Goal: Task Accomplishment & Management: Manage account settings

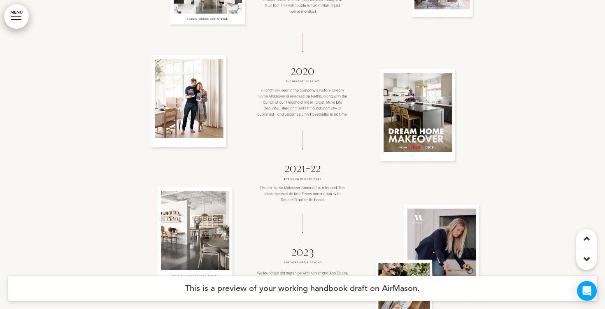
scroll to position [3232, 0]
click at [14, 25] on link "MENU" at bounding box center [16, 16] width 25 height 25
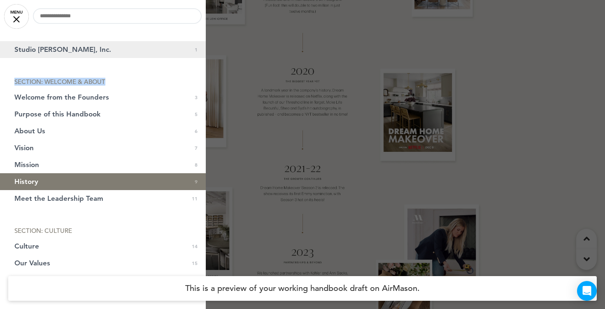
click at [51, 47] on span "Studio McGee, Inc." at bounding box center [62, 49] width 97 height 7
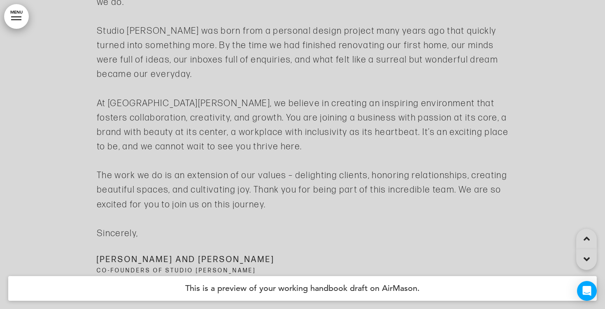
scroll to position [0, 0]
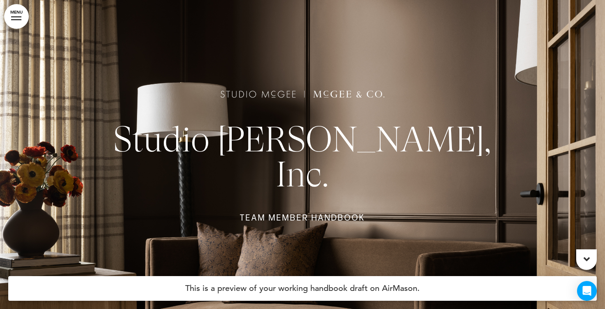
click at [206, 60] on div at bounding box center [302, 154] width 605 height 309
click at [19, 22] on link "MENU" at bounding box center [16, 16] width 25 height 25
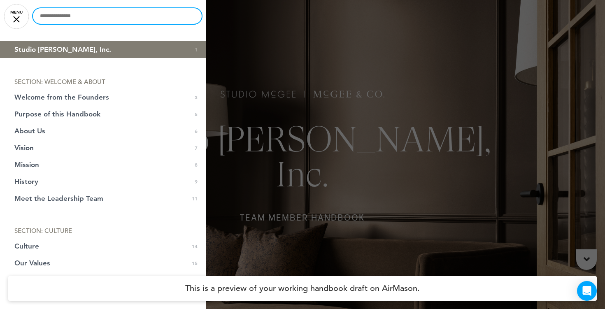
click at [61, 18] on input "text" at bounding box center [117, 16] width 169 height 16
type input "*******"
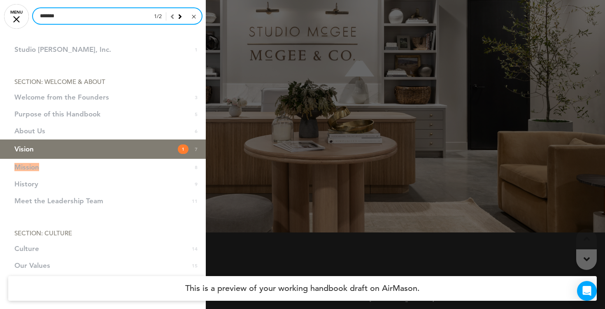
scroll to position [2041, 0]
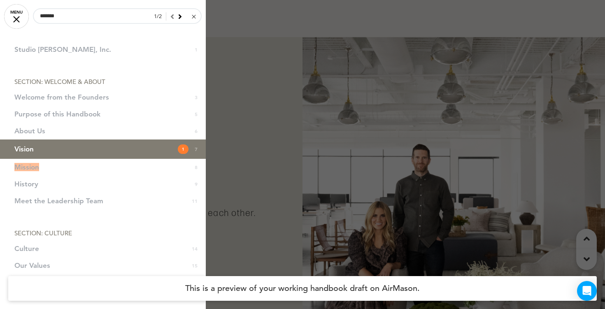
click at [192, 18] on div at bounding box center [194, 17] width 4 height 4
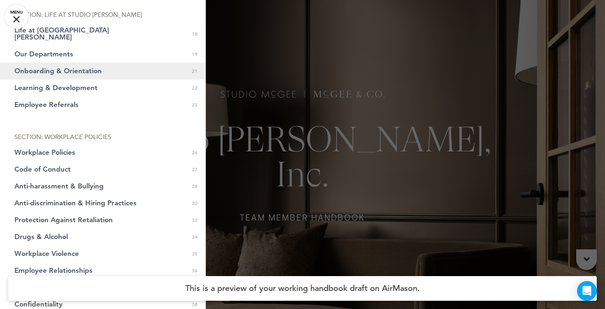
scroll to position [304, 0]
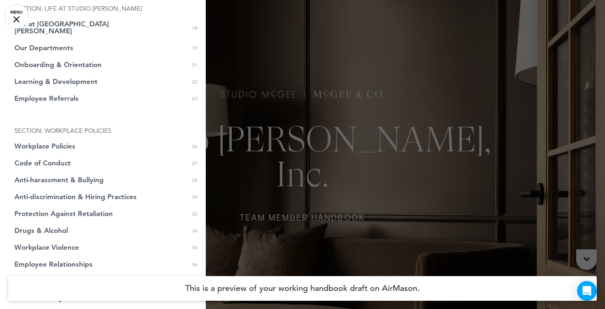
click at [305, 132] on div at bounding box center [302, 154] width 605 height 309
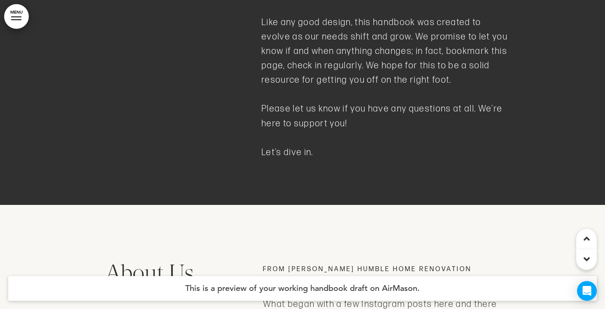
scroll to position [1567, 0]
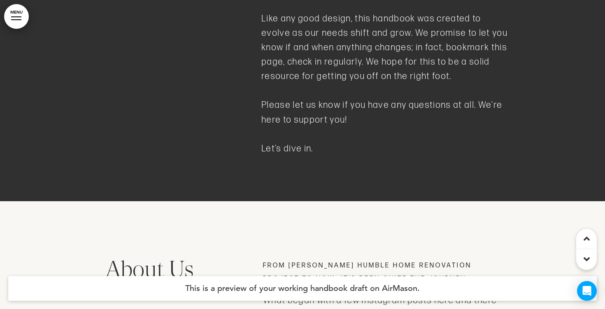
click at [385, 150] on div "Purpose of this Handbook Welcome to the Studio McGee family. We hope you’re alr…" at bounding box center [303, 7] width 412 height 387
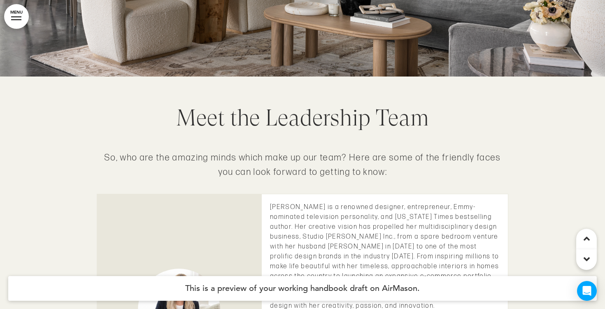
scroll to position [4019, 0]
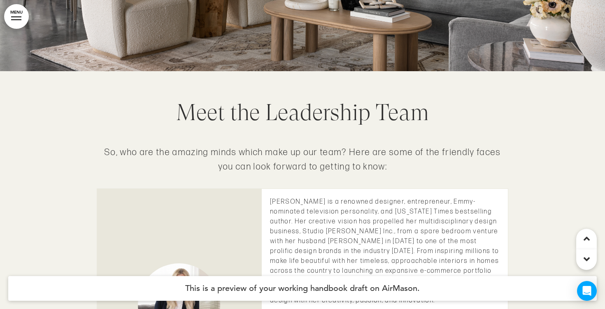
click at [20, 14] on link "MENU" at bounding box center [16, 16] width 25 height 25
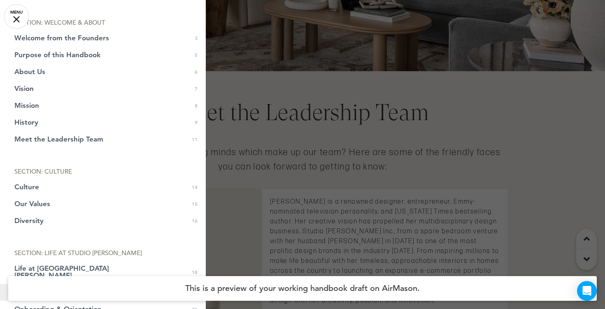
scroll to position [0, 0]
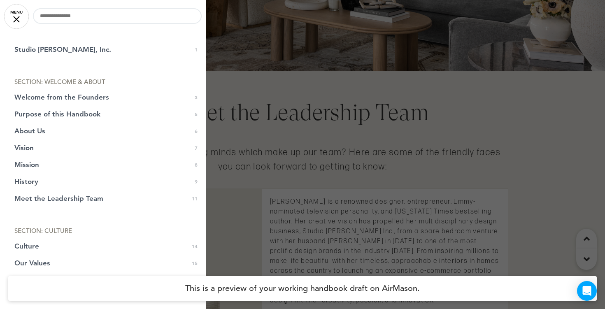
click at [233, 49] on div at bounding box center [302, 154] width 605 height 309
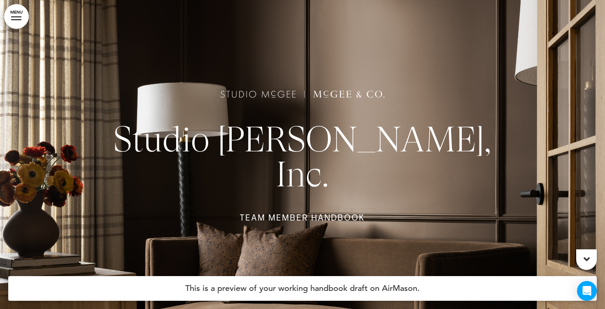
click at [60, 9] on div at bounding box center [302, 154] width 605 height 309
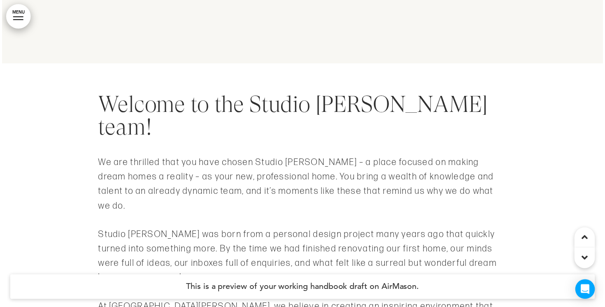
scroll to position [553, 0]
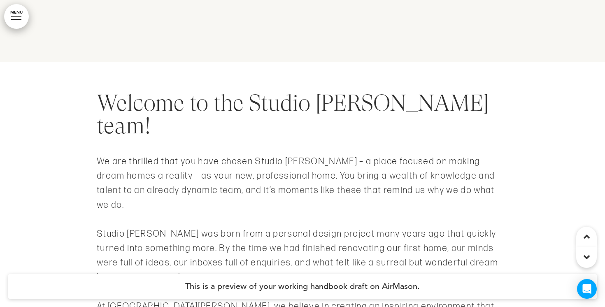
click at [19, 15] on link "MENU" at bounding box center [16, 16] width 25 height 25
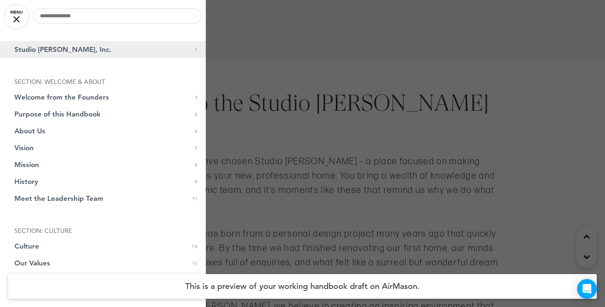
click at [61, 46] on span "Studio McGee, Inc." at bounding box center [62, 49] width 97 height 7
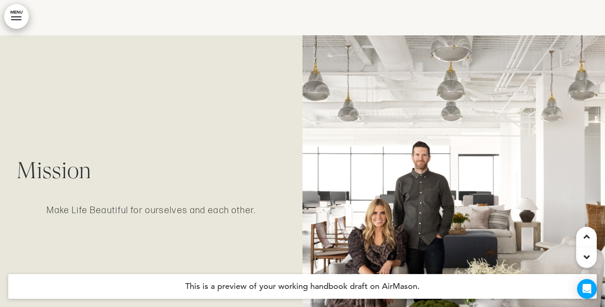
scroll to position [2072, 0]
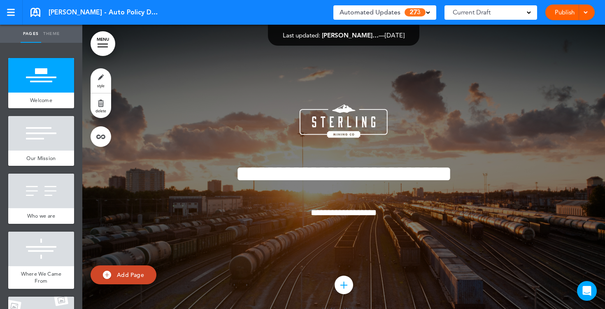
click at [529, 14] on div "Current Draft" at bounding box center [491, 12] width 93 height 14
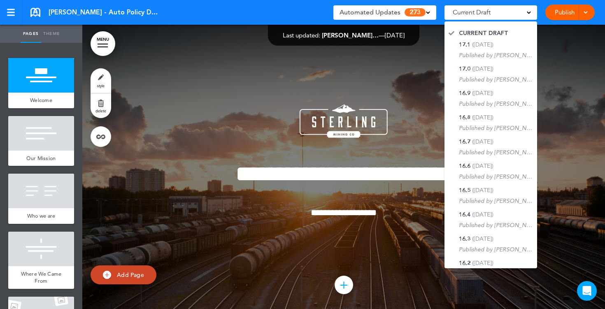
click at [549, 65] on div at bounding box center [343, 173] width 523 height 296
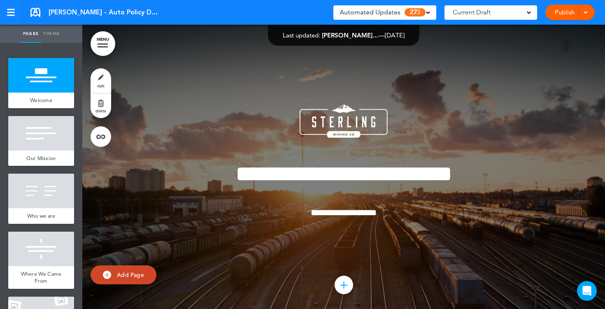
click at [426, 14] on div "Automated Updates 273" at bounding box center [385, 13] width 91 height 12
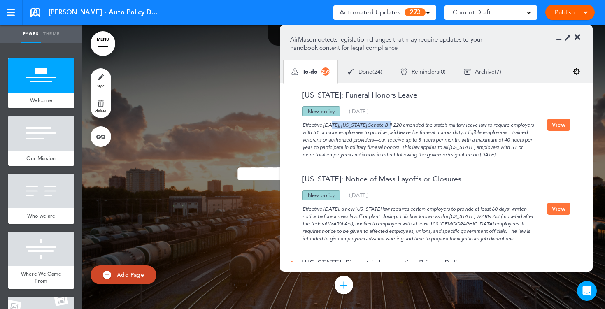
drag, startPoint x: 359, startPoint y: 126, endPoint x: 303, endPoint y: 125, distance: 56.0
click at [303, 125] on div "Effective August 1, 2025, Illinois Senate Bill 220 amended the state’s military…" at bounding box center [418, 138] width 257 height 42
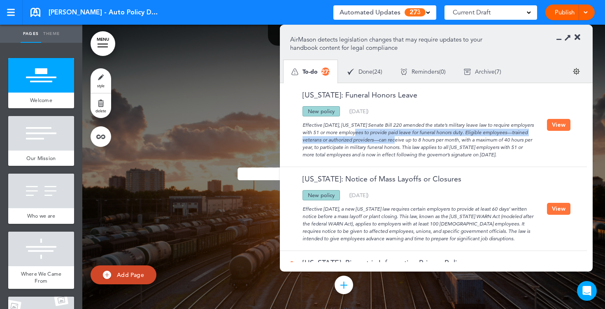
drag, startPoint x: 335, startPoint y: 131, endPoint x: 373, endPoint y: 137, distance: 39.1
click at [373, 137] on div "Effective August 1, 2025, Illinois Senate Bill 220 amended the state’s military…" at bounding box center [418, 138] width 257 height 42
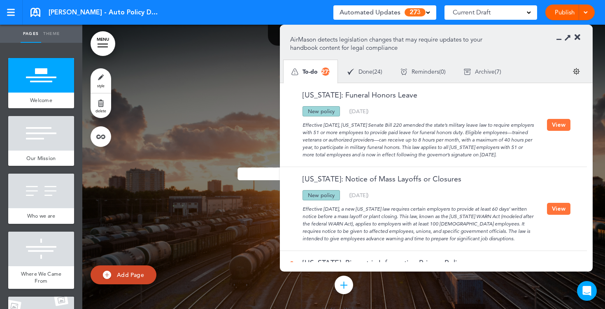
click at [394, 143] on div "Effective August 1, 2025, Illinois Senate Bill 220 amended the state’s military…" at bounding box center [418, 138] width 257 height 42
click at [555, 124] on button "View" at bounding box center [558, 125] width 23 height 12
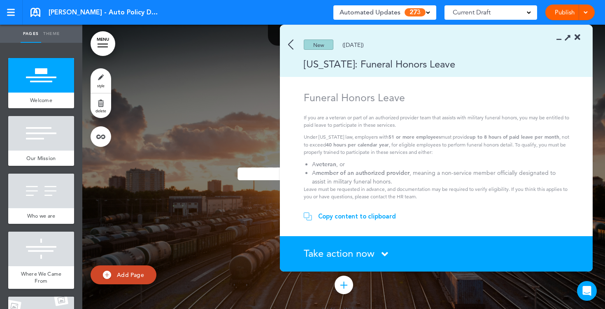
click at [291, 46] on img at bounding box center [290, 45] width 5 height 10
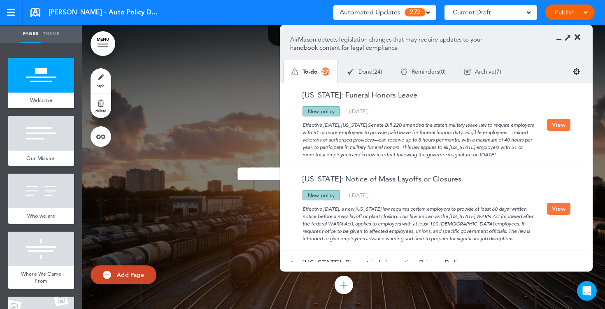
click at [578, 38] on icon at bounding box center [578, 37] width 6 height 8
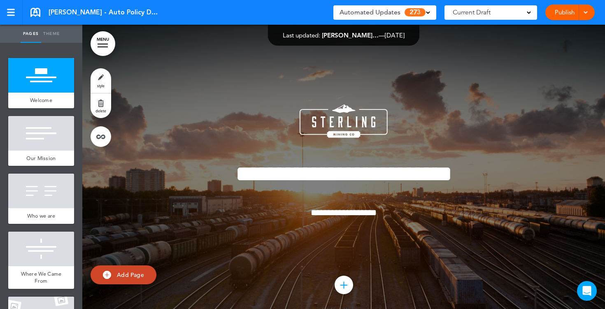
click at [104, 44] on link "MENU" at bounding box center [103, 43] width 25 height 25
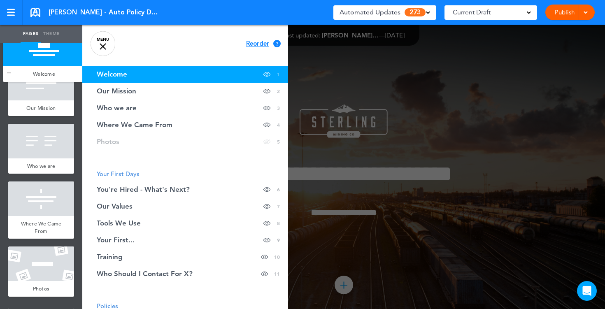
drag, startPoint x: 14, startPoint y: 98, endPoint x: 8, endPoint y: 72, distance: 25.7
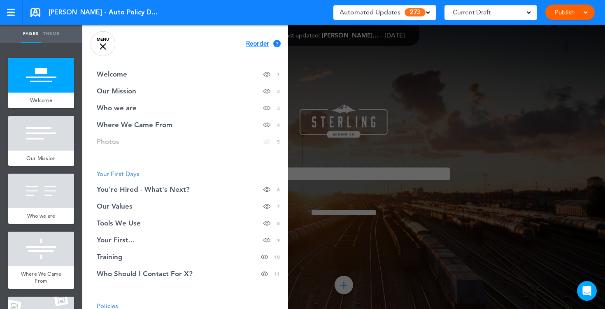
click at [103, 45] on link "MENU" at bounding box center [103, 43] width 25 height 25
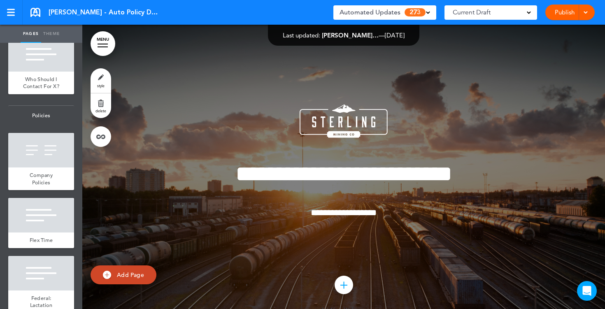
scroll to position [680, 0]
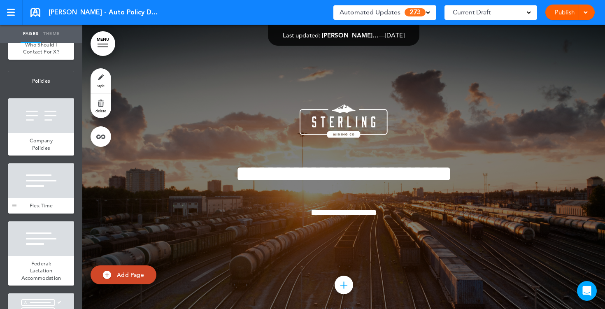
click at [47, 195] on div at bounding box center [41, 180] width 66 height 35
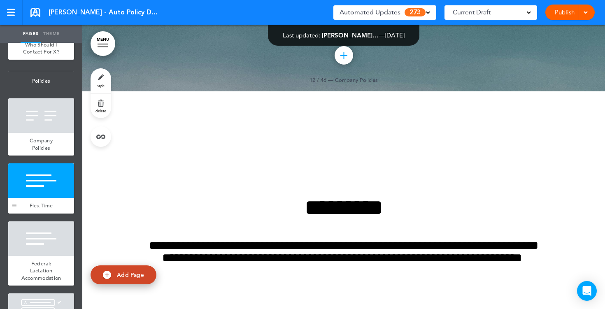
scroll to position [5786, 0]
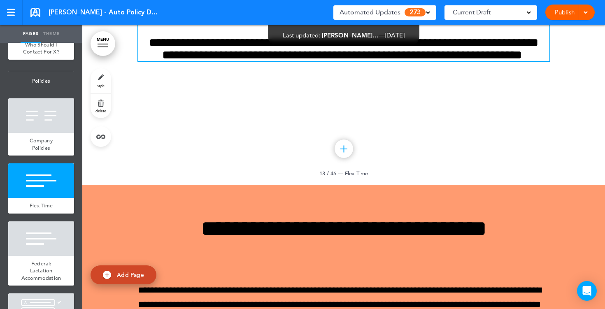
click at [367, 61] on h6 "**********" at bounding box center [344, 49] width 412 height 25
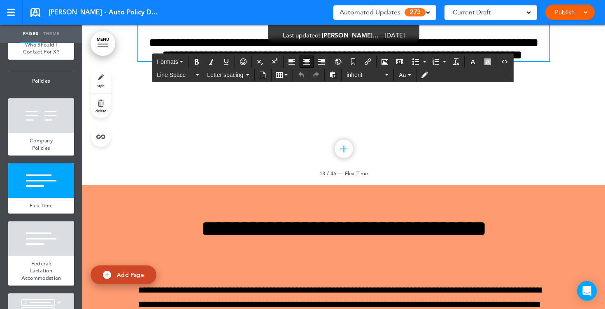
scroll to position [5771, 0]
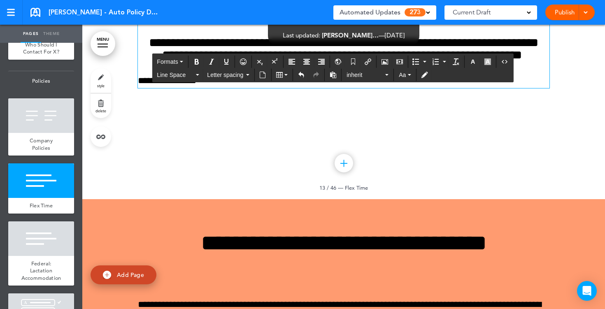
click at [230, 88] on div "**********" at bounding box center [344, 40] width 412 height 95
drag, startPoint x: 221, startPoint y: 223, endPoint x: 136, endPoint y: 224, distance: 85.2
click at [136, 199] on div "**********" at bounding box center [343, 51] width 523 height 296
click at [308, 61] on icon "Align center" at bounding box center [306, 61] width 7 height 7
click at [176, 63] on span "Formats" at bounding box center [167, 61] width 21 height 7
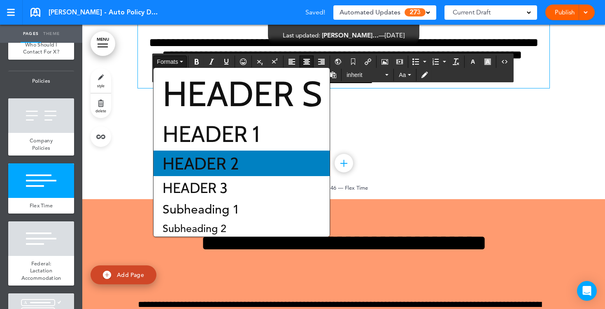
click at [177, 157] on span "Header 2" at bounding box center [201, 163] width 78 height 21
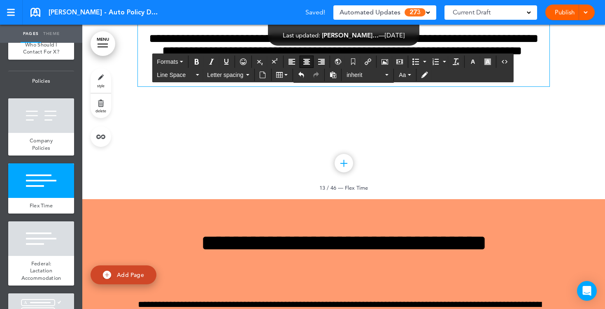
scroll to position [5767, 0]
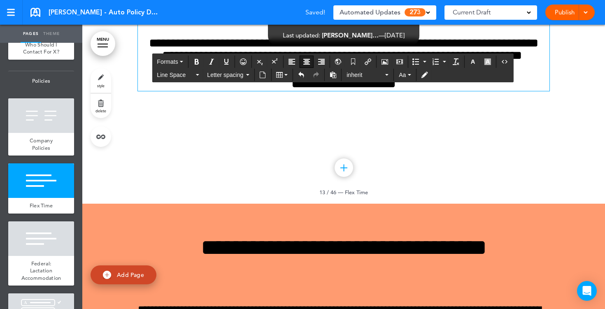
click at [338, 61] on span "**********" at bounding box center [343, 49] width 389 height 24
drag, startPoint x: 424, startPoint y: 224, endPoint x: 394, endPoint y: 224, distance: 30.1
click at [394, 91] on span "**********" at bounding box center [343, 82] width 105 height 17
click at [103, 82] on link "style" at bounding box center [101, 80] width 21 height 25
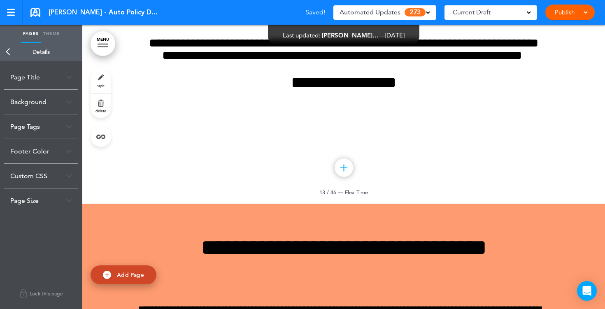
click at [70, 105] on div "Background" at bounding box center [41, 102] width 74 height 24
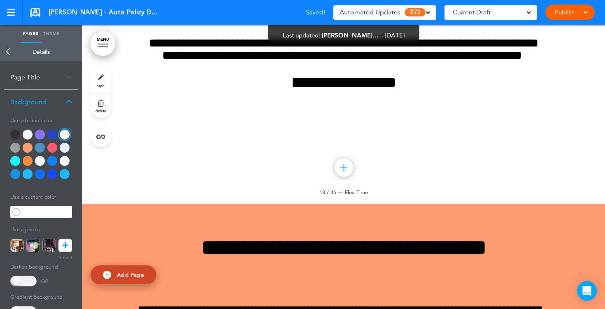
click at [28, 147] on div at bounding box center [28, 148] width 10 height 10
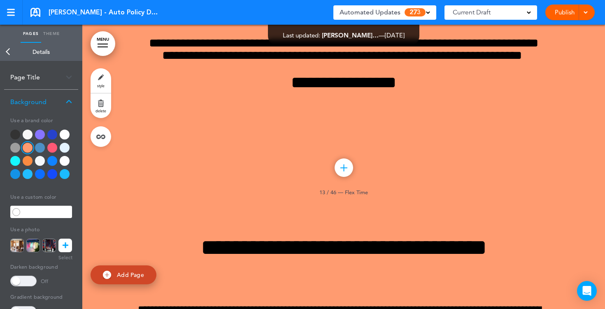
click at [64, 175] on div at bounding box center [65, 174] width 10 height 10
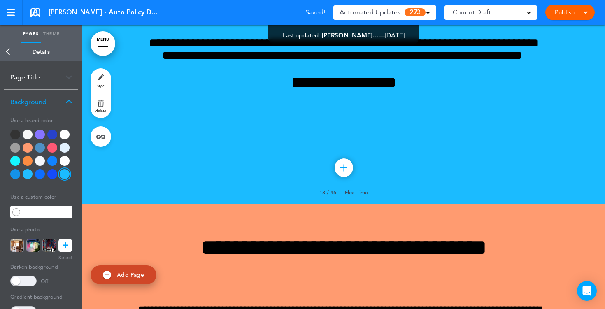
click at [27, 175] on div at bounding box center [28, 174] width 10 height 10
click at [68, 243] on icon at bounding box center [66, 246] width 6 height 14
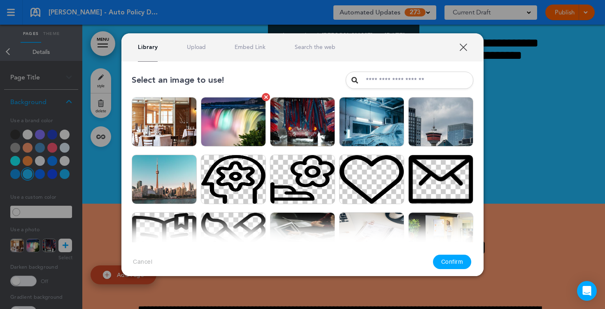
click at [209, 130] on img at bounding box center [233, 121] width 65 height 49
click at [440, 262] on button "Confirm" at bounding box center [452, 262] width 39 height 14
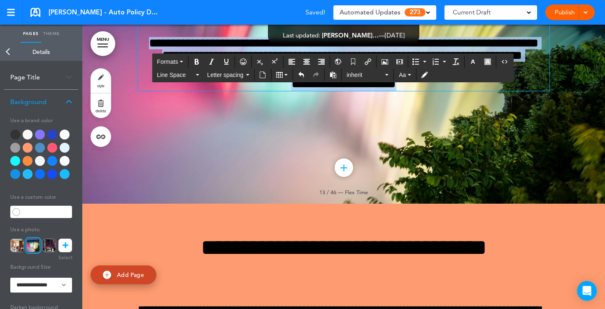
drag, startPoint x: 427, startPoint y: 225, endPoint x: 293, endPoint y: 135, distance: 161.3
click at [293, 91] on div "**********" at bounding box center [344, 42] width 412 height 97
click at [473, 61] on icon "button" at bounding box center [473, 61] width 7 height 7
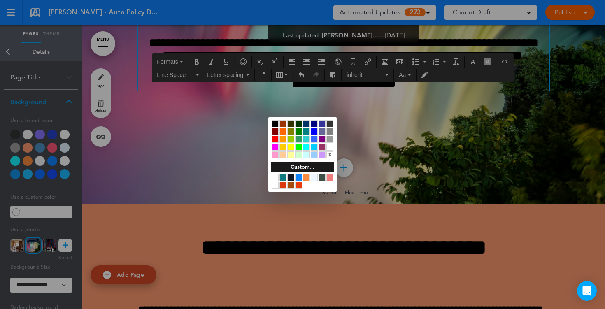
click at [331, 147] on div at bounding box center [329, 147] width 7 height 7
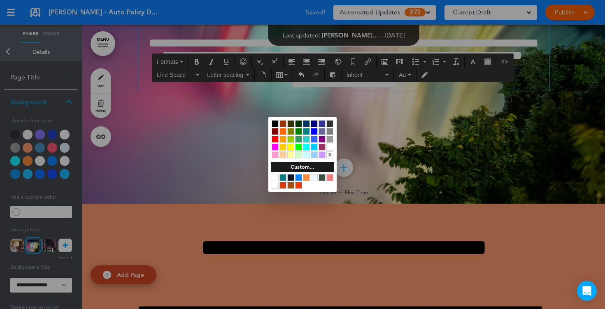
click at [333, 258] on div at bounding box center [302, 154] width 605 height 309
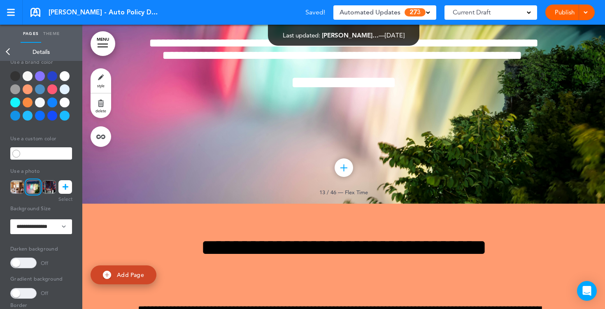
scroll to position [70, 0]
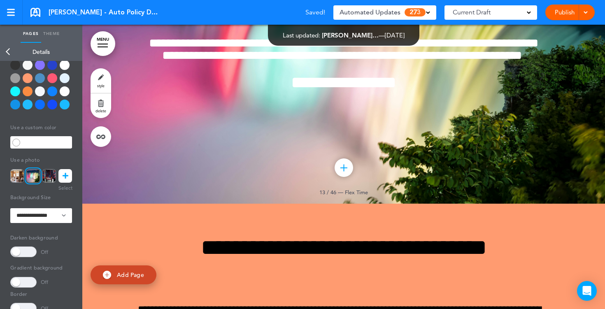
click at [26, 252] on span at bounding box center [23, 252] width 26 height 11
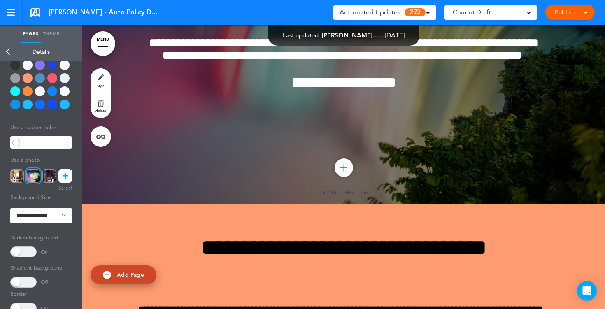
click at [571, 9] on link "Publish" at bounding box center [565, 13] width 26 height 16
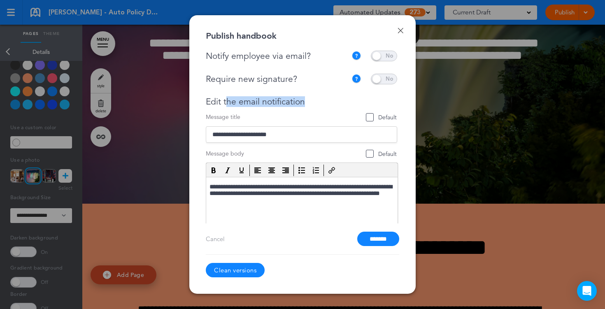
drag, startPoint x: 307, startPoint y: 102, endPoint x: 227, endPoint y: 100, distance: 79.9
click at [227, 100] on div "Edit the email notification" at bounding box center [301, 102] width 191 height 10
click at [375, 238] on input "*******" at bounding box center [378, 239] width 42 height 14
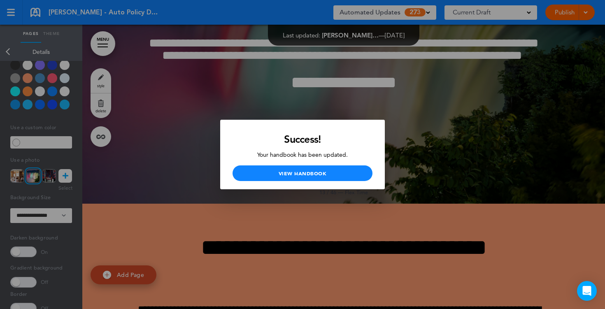
click at [347, 99] on div at bounding box center [302, 154] width 605 height 309
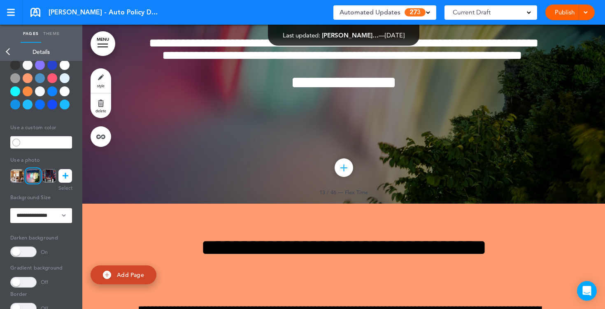
click at [564, 9] on link "Publish" at bounding box center [565, 13] width 26 height 16
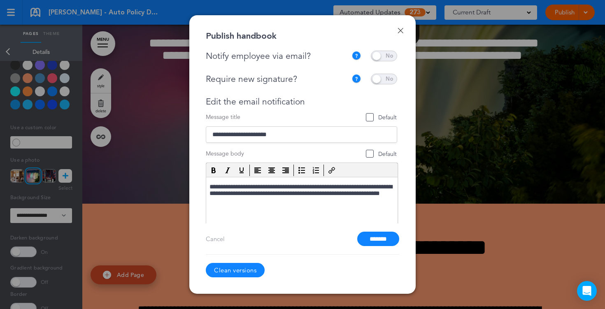
click at [386, 72] on div "**********" at bounding box center [304, 137] width 196 height 173
click at [384, 77] on span at bounding box center [384, 79] width 26 height 11
click at [381, 54] on span at bounding box center [384, 56] width 26 height 11
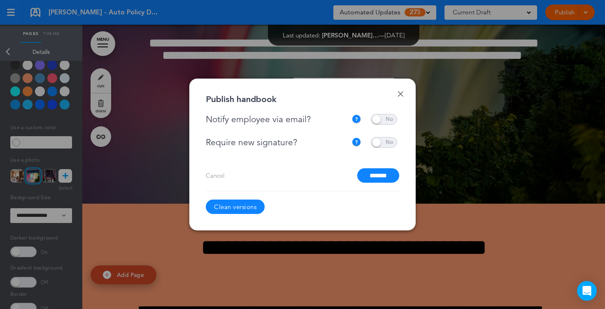
click at [374, 124] on span at bounding box center [384, 119] width 26 height 11
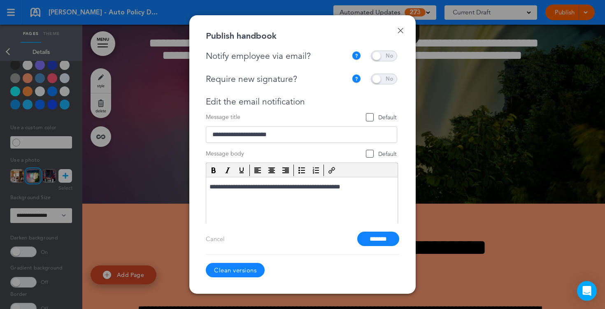
click at [381, 78] on span at bounding box center [384, 79] width 26 height 11
click at [179, 103] on div at bounding box center [302, 154] width 605 height 309
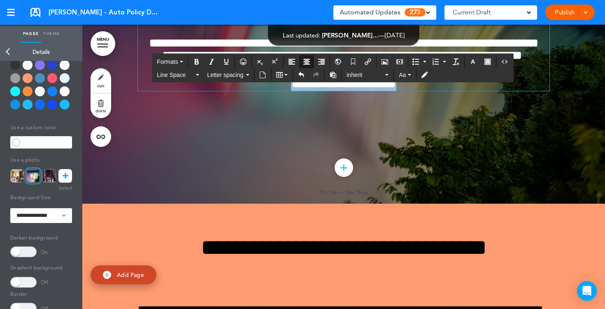
drag, startPoint x: 423, startPoint y: 221, endPoint x: 247, endPoint y: 222, distance: 175.8
click at [247, 91] on h2 "**********" at bounding box center [344, 82] width 412 height 17
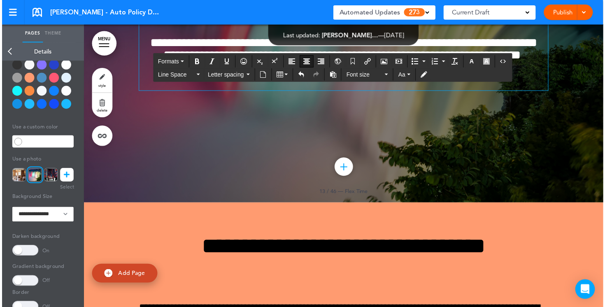
scroll to position [5786, 0]
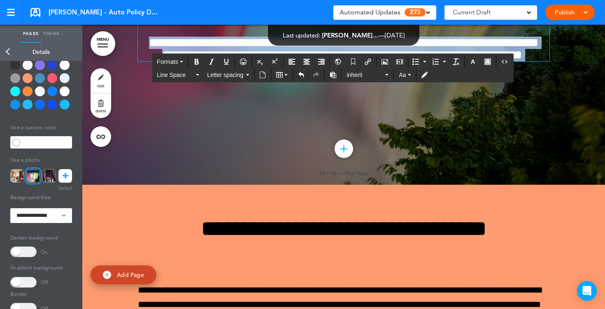
drag, startPoint x: 372, startPoint y: 202, endPoint x: 276, endPoint y: 145, distance: 111.3
click at [276, 61] on div "**********" at bounding box center [344, 27] width 412 height 68
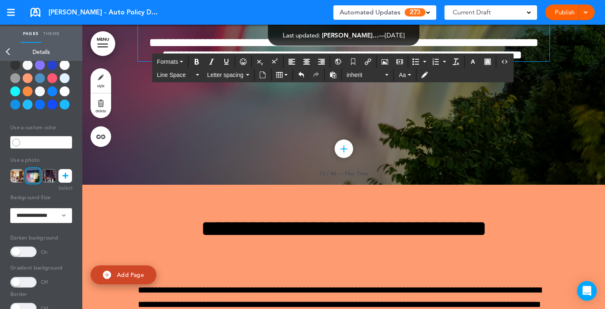
click at [473, 68] on div "Line Space Letter spacing inherit Aa" at bounding box center [332, 74] width 361 height 13
click at [473, 65] on icon "button" at bounding box center [473, 61] width 7 height 7
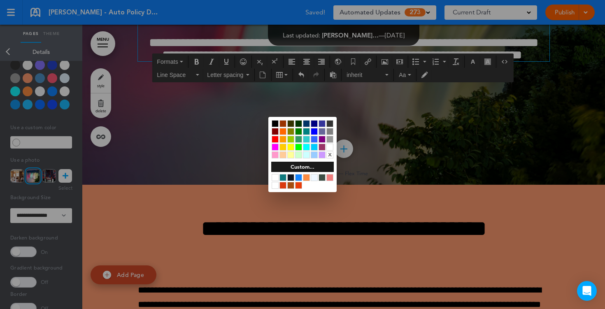
click at [275, 125] on div at bounding box center [275, 123] width 7 height 7
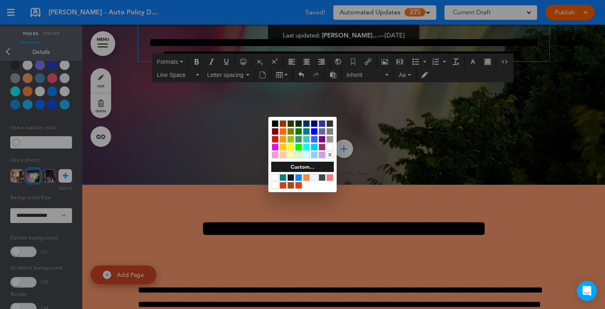
click at [191, 225] on div at bounding box center [302, 154] width 605 height 309
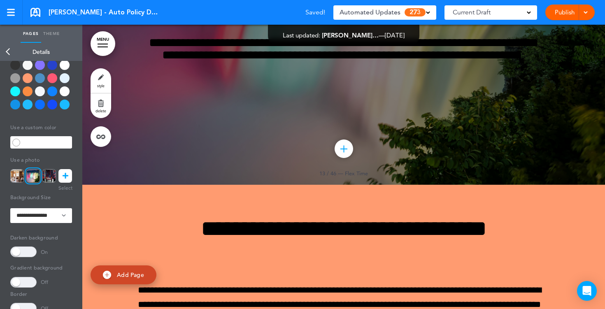
click at [66, 67] on div at bounding box center [65, 65] width 10 height 10
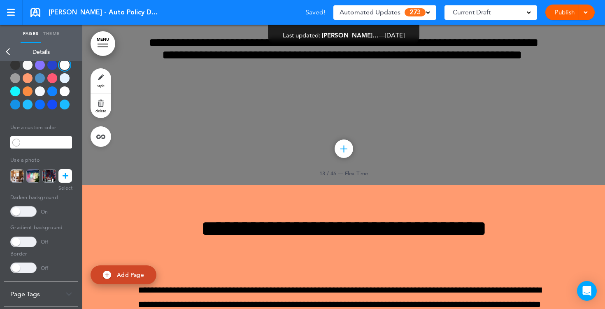
click at [27, 213] on span at bounding box center [23, 211] width 26 height 11
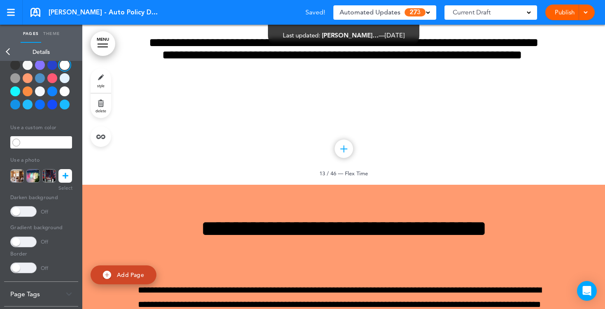
click at [5, 53] on link "Back" at bounding box center [8, 52] width 16 height 18
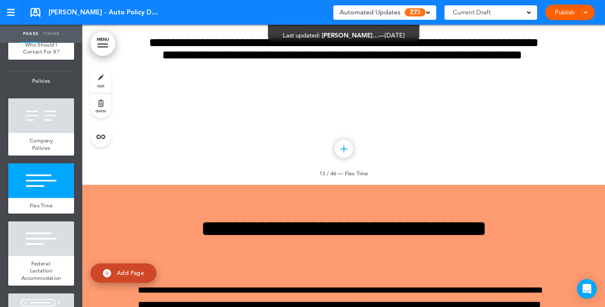
click at [561, 14] on link "Publish" at bounding box center [565, 13] width 26 height 16
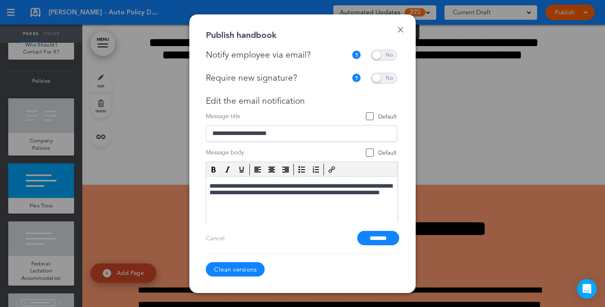
click at [380, 81] on span at bounding box center [384, 78] width 26 height 11
click at [380, 80] on span at bounding box center [384, 78] width 26 height 11
click at [384, 54] on span at bounding box center [384, 55] width 26 height 11
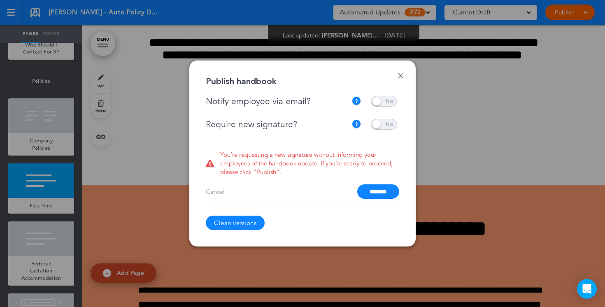
click at [375, 103] on span at bounding box center [384, 101] width 26 height 11
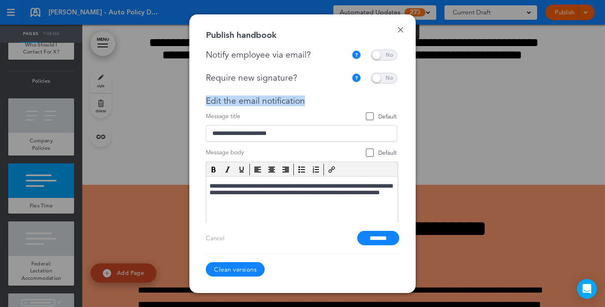
drag, startPoint x: 307, startPoint y: 103, endPoint x: 202, endPoint y: 100, distance: 104.6
click at [202, 100] on div "Done Publish handbook Notify employee via email? If this handbook is ready to v…" at bounding box center [302, 153] width 226 height 279
click at [402, 30] on link "Done" at bounding box center [401, 30] width 6 height 6
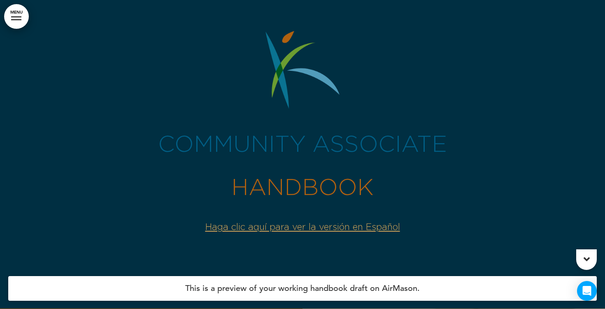
click at [19, 16] on div at bounding box center [16, 16] width 10 height 1
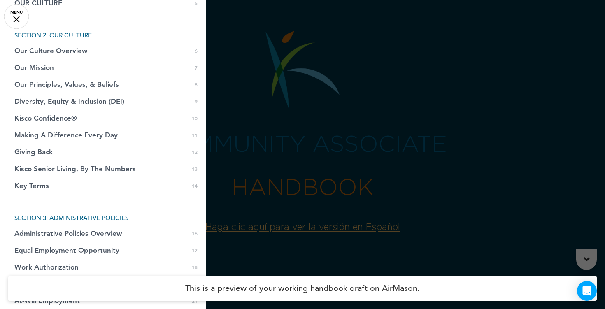
scroll to position [131, 0]
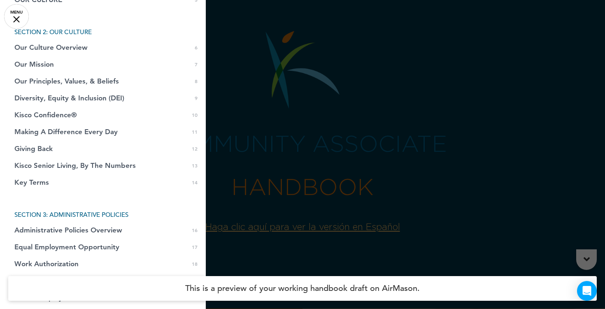
click at [256, 163] on div at bounding box center [302, 154] width 605 height 309
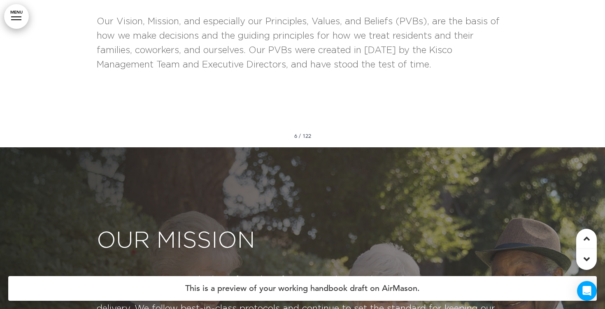
scroll to position [1908, 0]
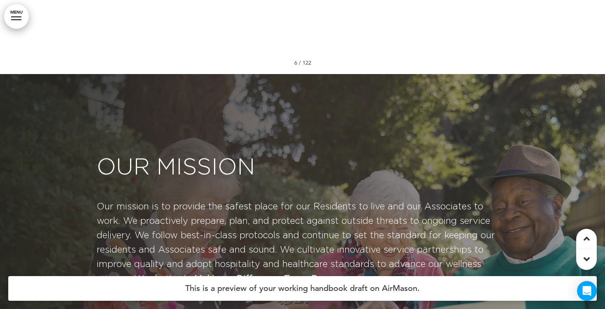
click at [12, 21] on link "MENU" at bounding box center [16, 16] width 25 height 25
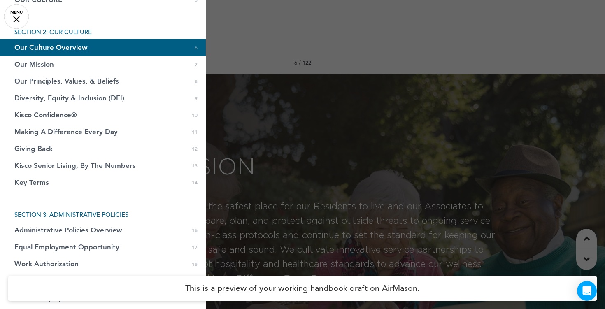
click at [254, 35] on div at bounding box center [302, 154] width 605 height 309
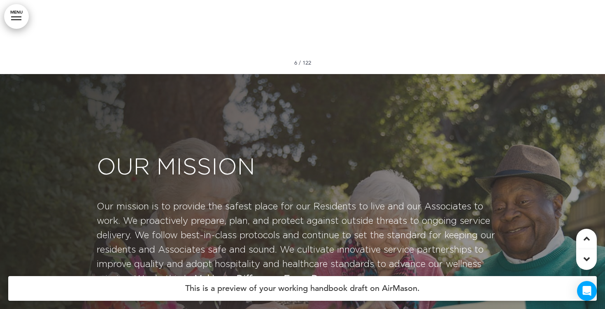
click at [21, 20] on div at bounding box center [16, 19] width 10 height 1
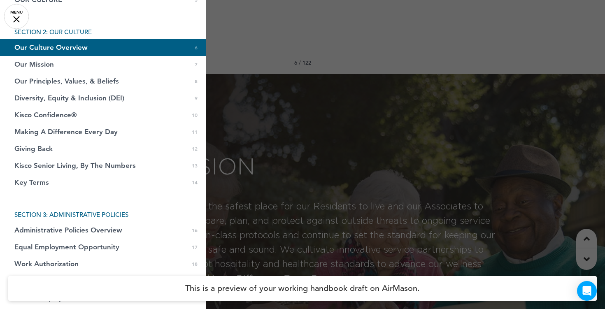
scroll to position [0, 0]
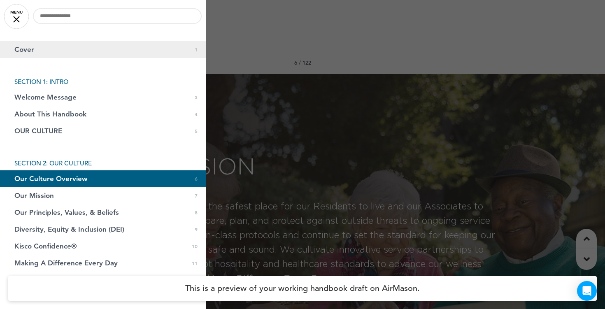
click at [35, 49] on link "Cover 0 1" at bounding box center [103, 49] width 206 height 17
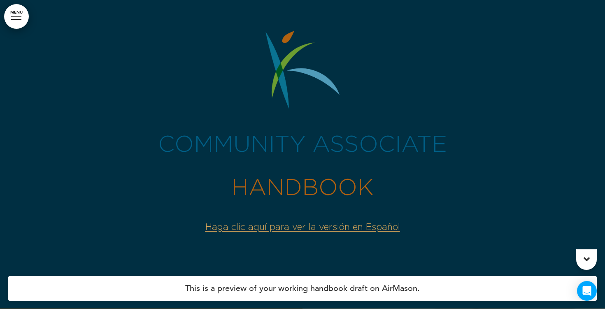
click at [15, 23] on link "MENU" at bounding box center [16, 16] width 25 height 25
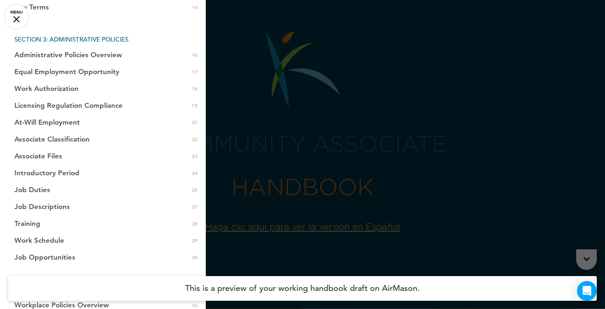
scroll to position [303, 0]
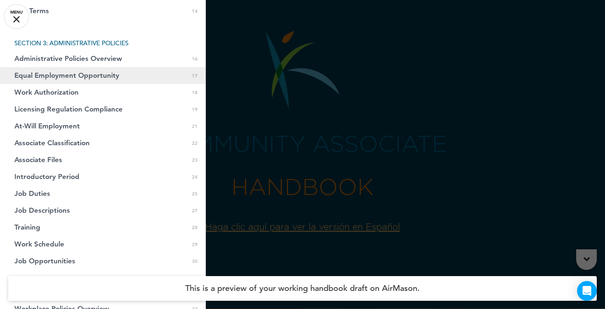
click at [80, 73] on span "Equal Employment Opportunity" at bounding box center [66, 75] width 105 height 7
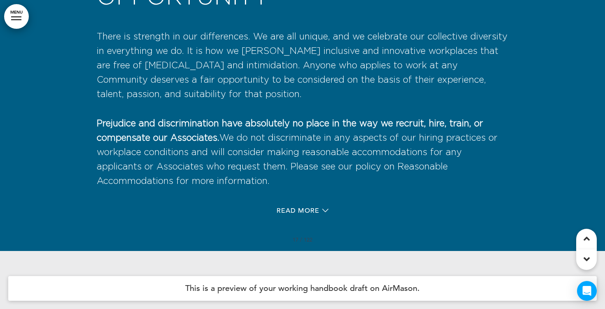
scroll to position [6325, 0]
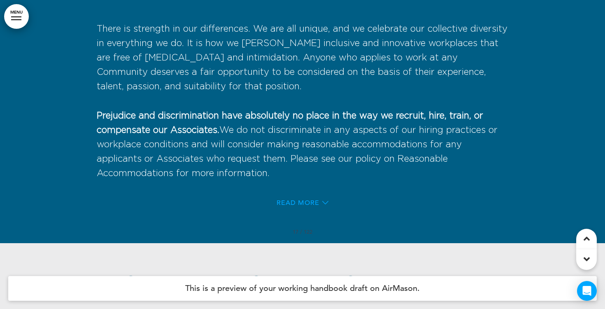
click at [312, 206] on span "Read More" at bounding box center [298, 203] width 43 height 7
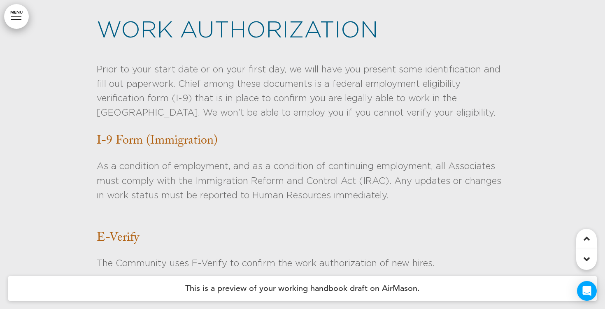
scroll to position [7574, 0]
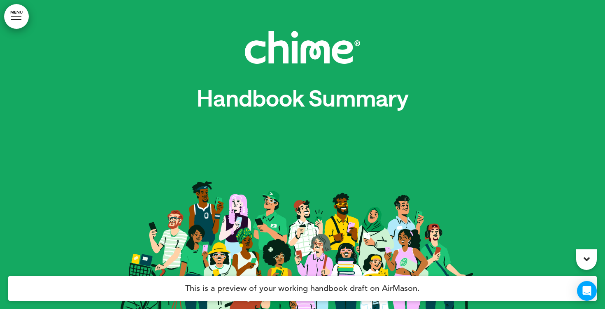
click at [333, 139] on img at bounding box center [303, 267] width 412 height 275
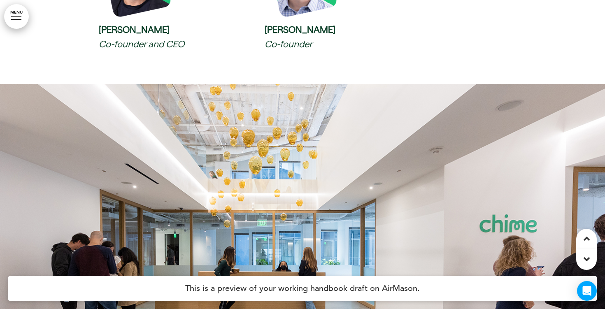
scroll to position [970, 0]
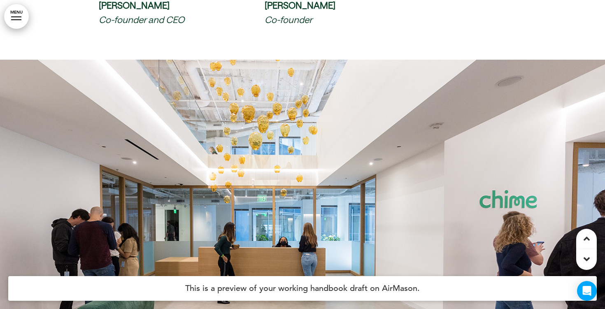
click at [21, 23] on link "MENU" at bounding box center [16, 16] width 25 height 25
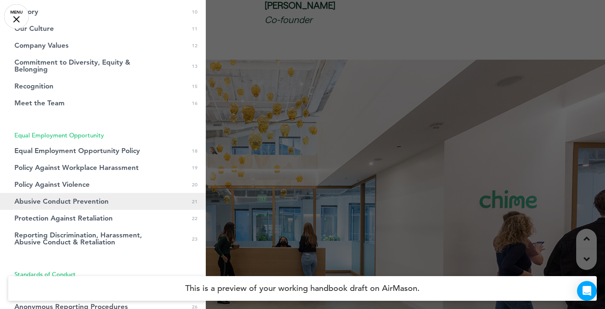
scroll to position [193, 0]
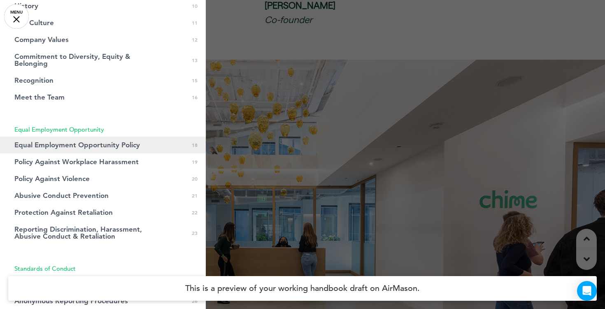
click at [86, 149] on link "Equal Employment Opportunity Policy 0 18" at bounding box center [103, 145] width 206 height 17
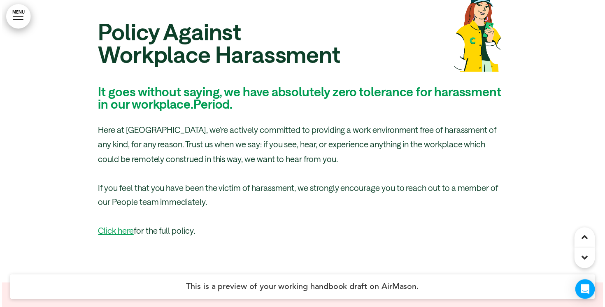
scroll to position [11572, 0]
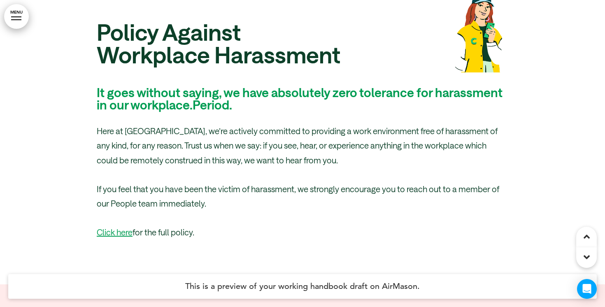
click at [14, 12] on link "MENU" at bounding box center [16, 16] width 25 height 25
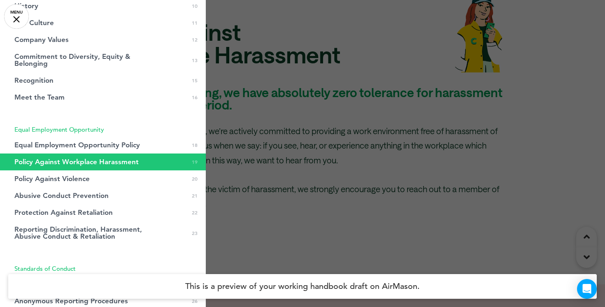
scroll to position [0, 0]
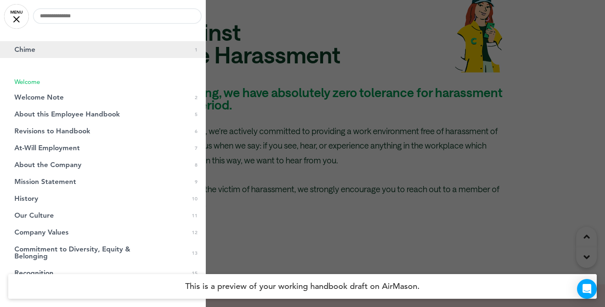
click at [38, 50] on link "Chime 0 1" at bounding box center [103, 49] width 206 height 17
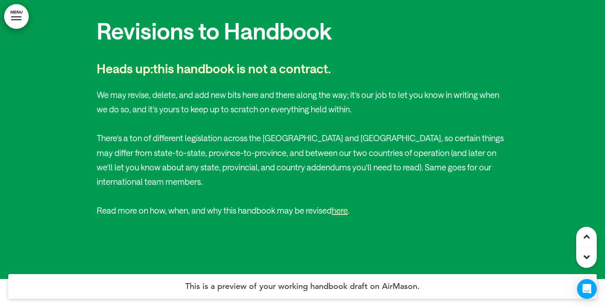
scroll to position [2040, 0]
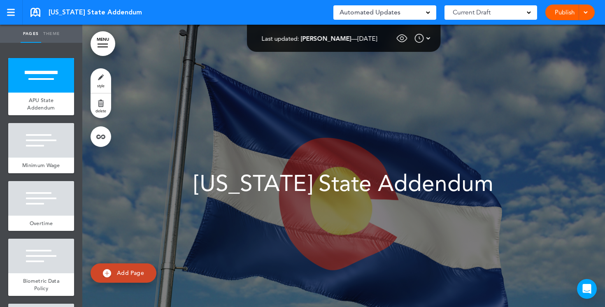
click at [427, 14] on div "Automated Updates 0" at bounding box center [385, 13] width 91 height 12
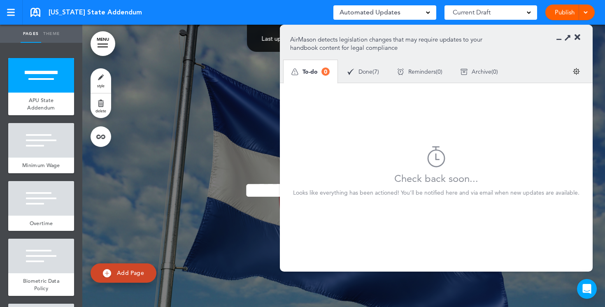
click at [362, 75] on div "Done ( 7 )" at bounding box center [363, 72] width 50 height 22
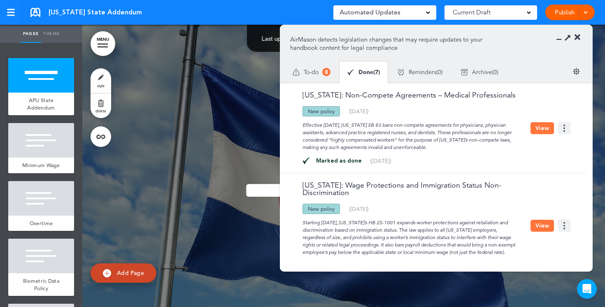
drag, startPoint x: 335, startPoint y: 111, endPoint x: 308, endPoint y: 109, distance: 26.4
click at [309, 109] on div "New policy" at bounding box center [321, 111] width 37 height 10
drag, startPoint x: 359, startPoint y: 125, endPoint x: 296, endPoint y: 122, distance: 63.0
click at [296, 122] on div "Effective August 6, 2025, Colorado SB 83 bans non-compete agreements for physic…" at bounding box center [410, 134] width 240 height 35
click at [537, 127] on button "View" at bounding box center [542, 128] width 23 height 12
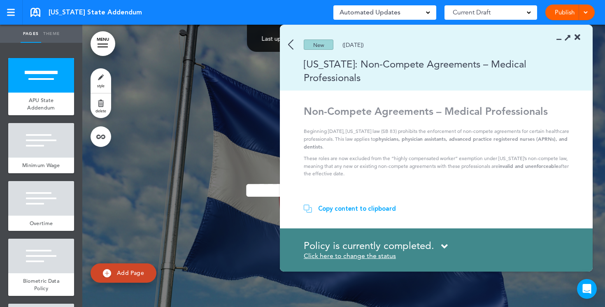
click at [292, 46] on img at bounding box center [290, 45] width 5 height 10
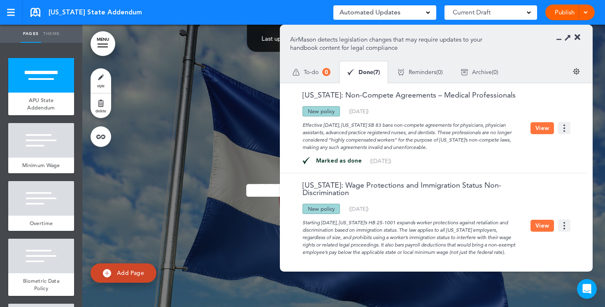
click at [578, 39] on icon at bounding box center [578, 37] width 6 height 8
